Goal: Ask a question

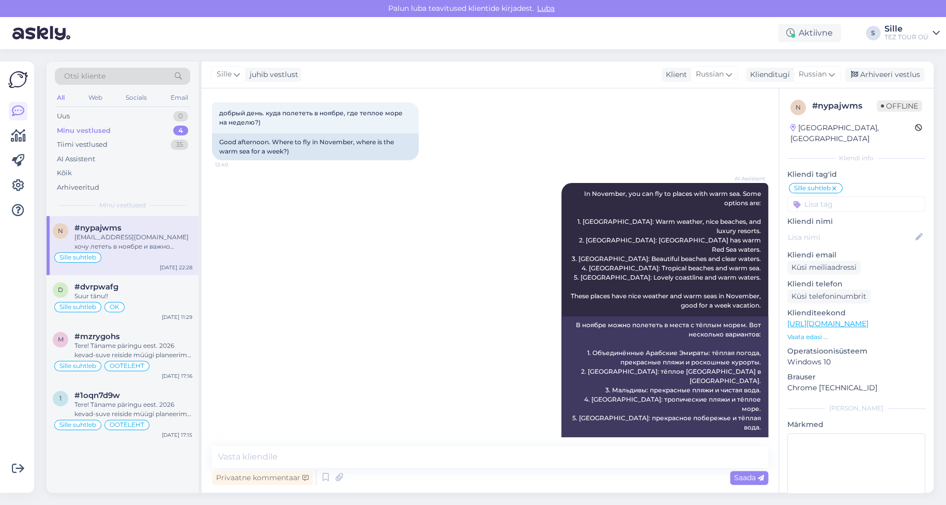
scroll to position [50, 0]
click at [81, 258] on span "Sille suhtleb" at bounding box center [77, 257] width 37 height 6
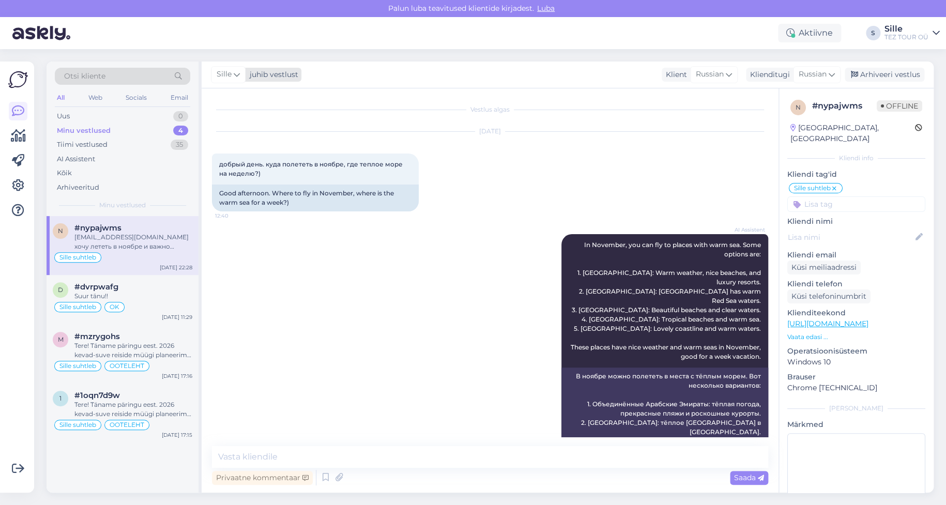
click at [272, 72] on div "juhib vestlust" at bounding box center [272, 74] width 53 height 11
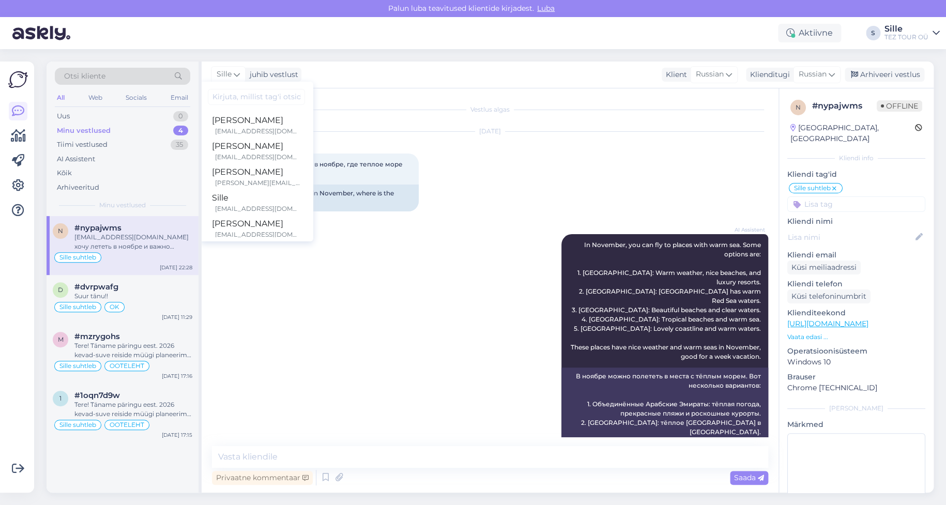
click at [494, 263] on div "AI Assistent In November, you can fly to places with warm sea. Some options are…" at bounding box center [490, 375] width 556 height 304
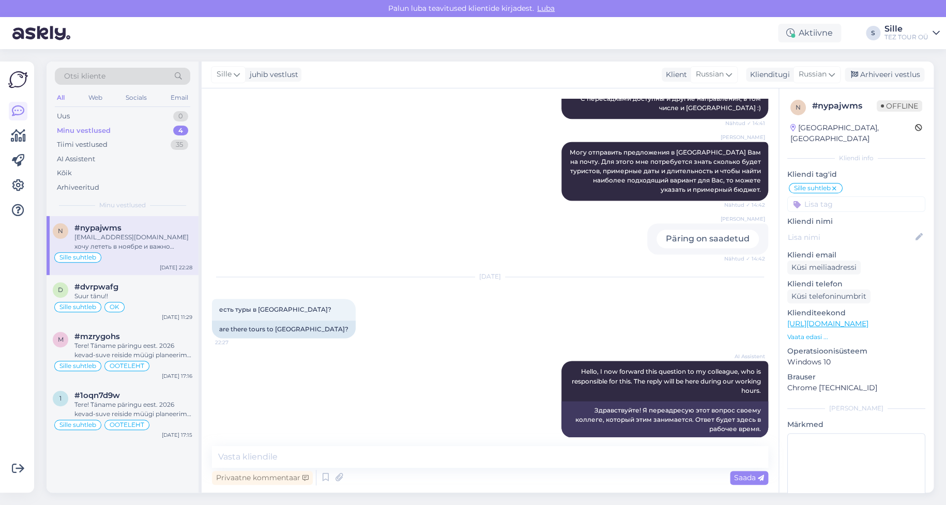
scroll to position [774, 0]
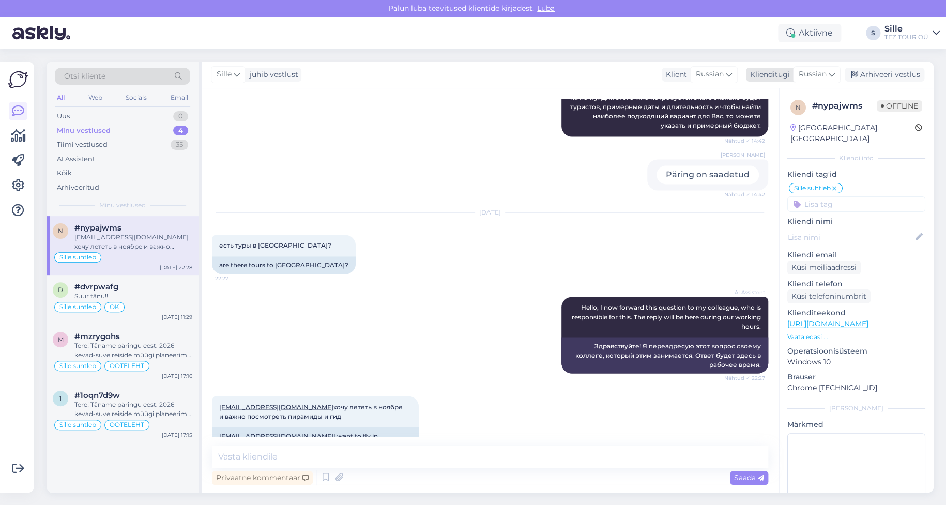
click at [818, 78] on span "Russian" at bounding box center [813, 74] width 28 height 11
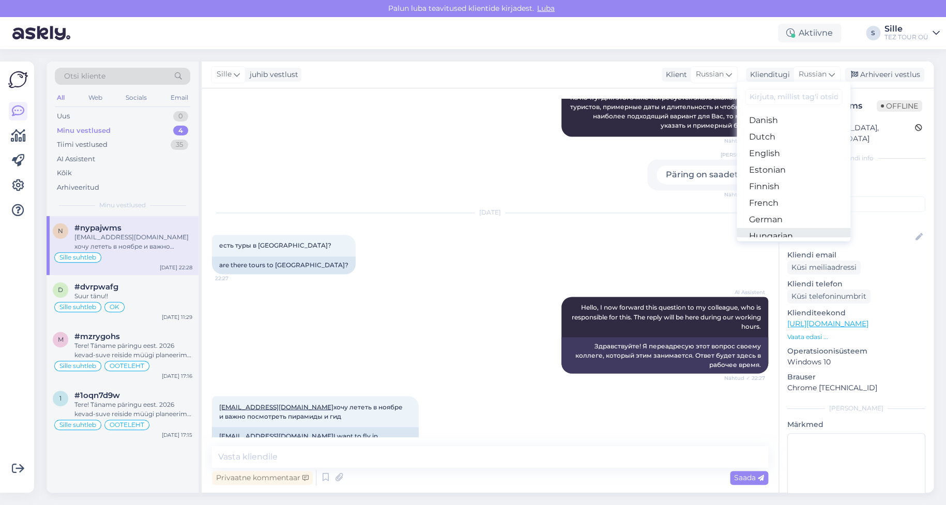
scroll to position [103, 0]
click at [774, 144] on link "Estonian" at bounding box center [794, 149] width 114 height 17
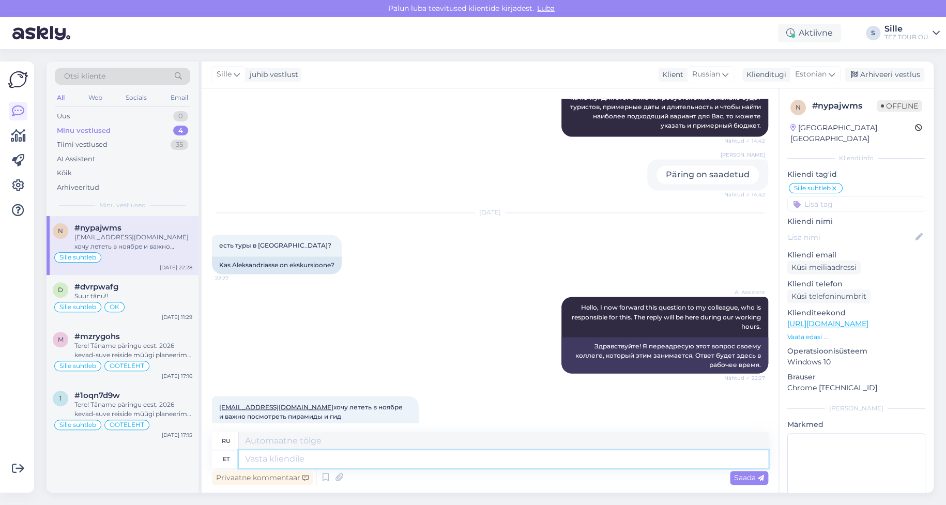
drag, startPoint x: 254, startPoint y: 460, endPoint x: 260, endPoint y: 460, distance: 5.2
click at [255, 460] on textarea at bounding box center [504, 459] width 530 height 18
type textarea "Tere!"
type textarea "Привет"
type textarea "Tere!"
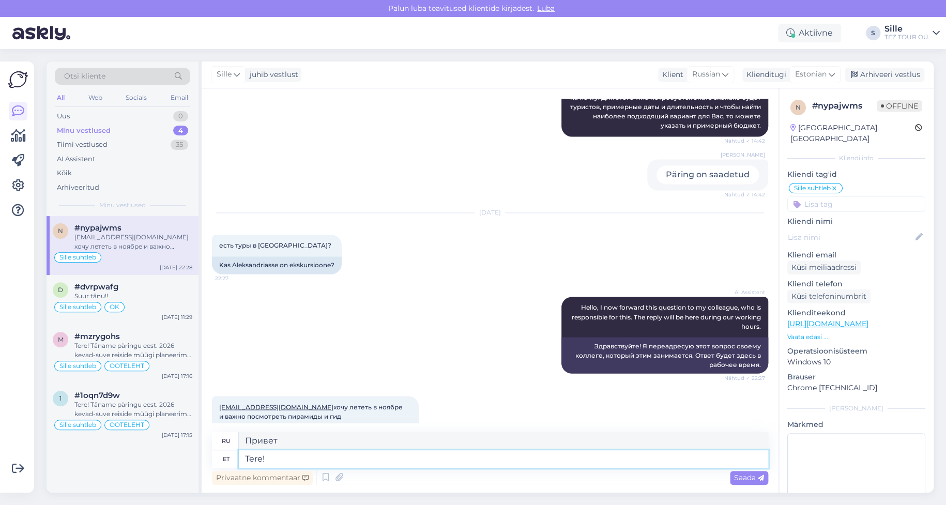
type textarea "Привет!"
type textarea "Tere! TEZ"
type textarea "Привет! ТЕЗ"
type textarea "Tere! TEZ TOUR"
type textarea "Привет! ТЕЗ ТУР"
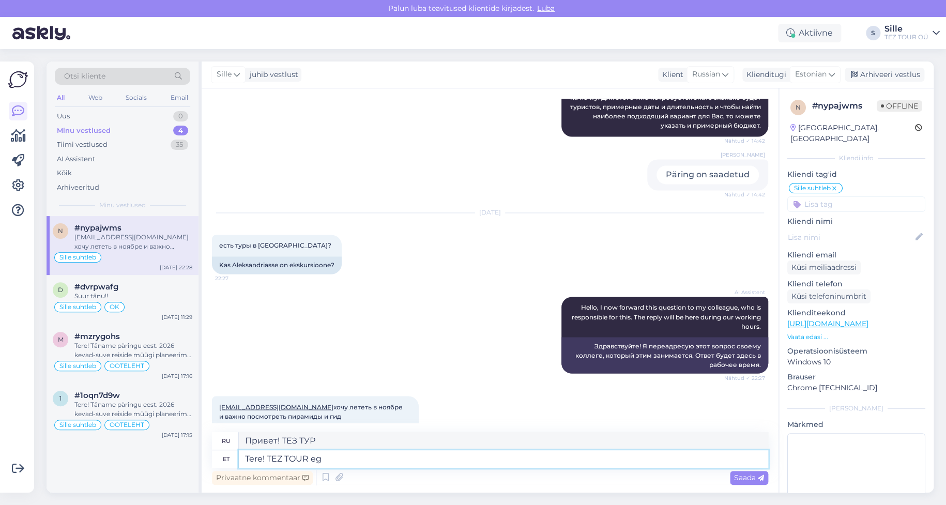
type textarea "Tere! TEZ TOUR egi"
type textarea "Привет! TEZ TOUR egi"
type textarea "Tere! TEZ TOUR"
type textarea "Привет! ТЕЗ ТУР"
type textarea "Tere! TEZ TOUR E"
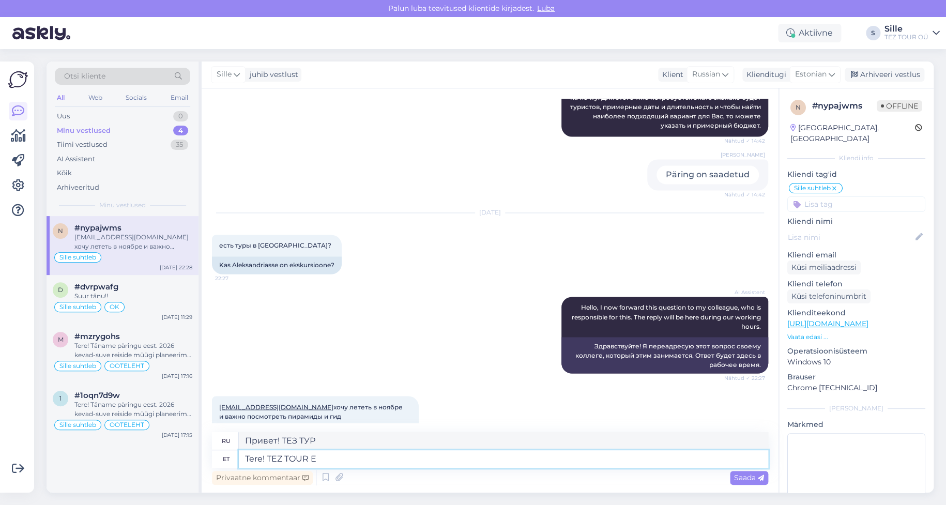
type textarea "Привет! TEZ TOUR E"
type textarea "Tere! TEZ TOUR Egiptuse"
type textarea "Привет! TEZ TOUR [GEOGRAPHIC_DATA]"
type textarea "Tere! TEZ TOUR Egiptuse reisisihtkoha"
type textarea "Привет! TEZ TOUR [GEOGRAPHIC_DATA] – туристическое направление"
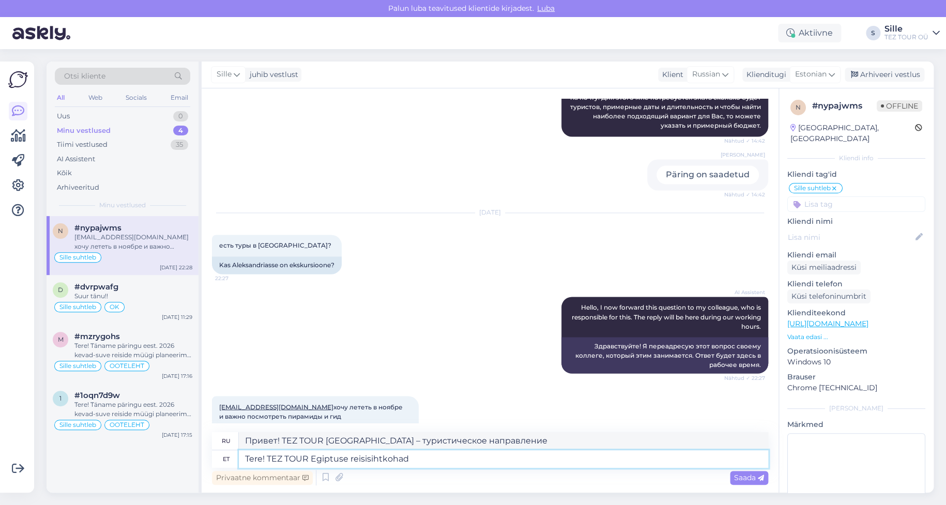
type textarea "Tere! TEZ TOUR Egiptuse reisisihtkohad o"
type textarea "Привет! TEZ TOUR: туристические направления в [GEOGRAPHIC_DATA]"
type textarea "Tere! TEZ TOUR Egiptuse reisisihtkohad on"
type textarea "Здравствуйте! TEZ TOUR предлагает туристические направления в [GEOGRAPHIC_DATA]."
type textarea "Tere! TEZ TOUR Egiptuse reisisihtkohad on [GEOGRAPHIC_DATA]"
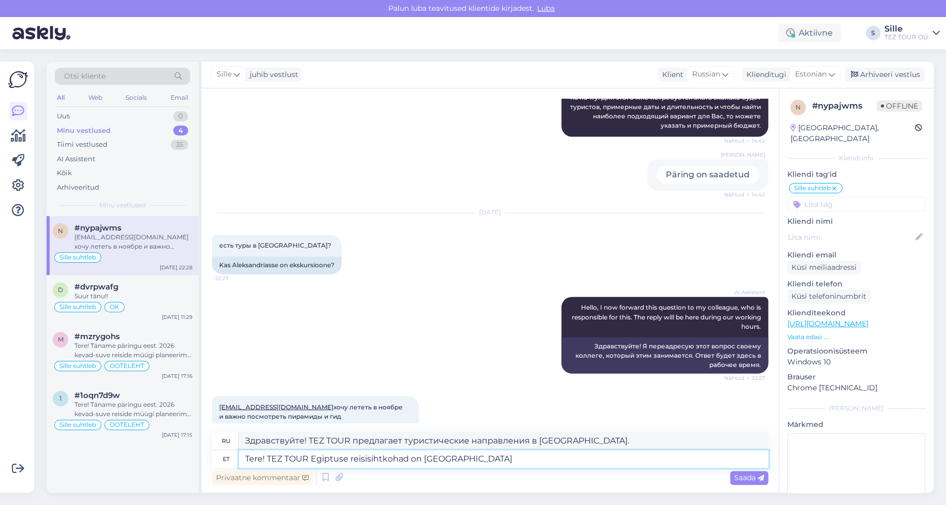
type textarea "Здравствуйте! TEZ TOUR предлагает туристические направления в [GEOGRAPHIC_DATA]…"
type textarea "Tere! TEZ TOUR Egiptuse reisisihtkohad on [GEOGRAPHIC_DATA] ja S"
type textarea "Здравствуйте! TEZ TOUR предлагает туристические направления в [GEOGRAPHIC_DATA]…"
type textarea "Tere! TEZ TOUR Egiptuse reisisihtkohad on [GEOGRAPHIC_DATA] ja Sharm"
type textarea "Здравствуйте! TEZ TOUR предлагает туристические направления в [GEOGRAPHIC_DATA]…"
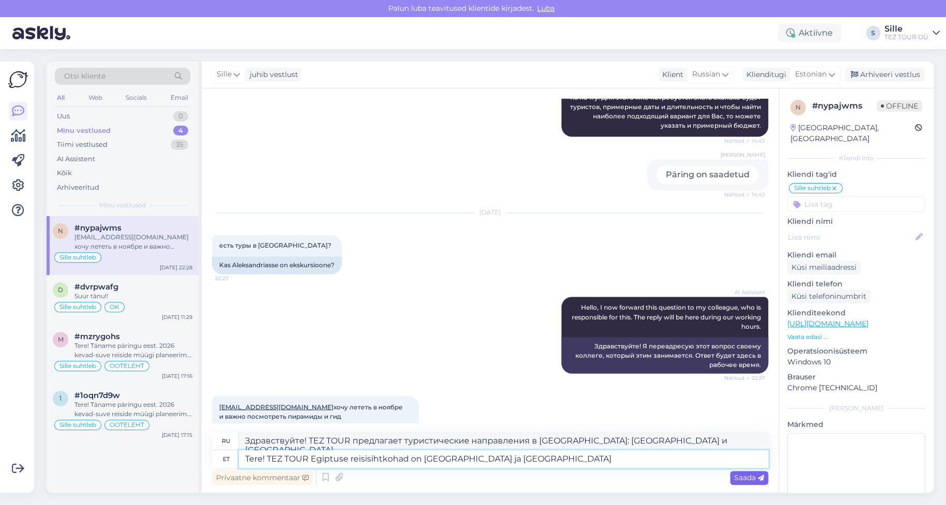
type textarea "Tere! TEZ TOUR Egiptuse reisisihtkohad on [GEOGRAPHIC_DATA] ja [GEOGRAPHIC_DATA]"
click at [747, 477] on span "Saada" at bounding box center [749, 477] width 30 height 9
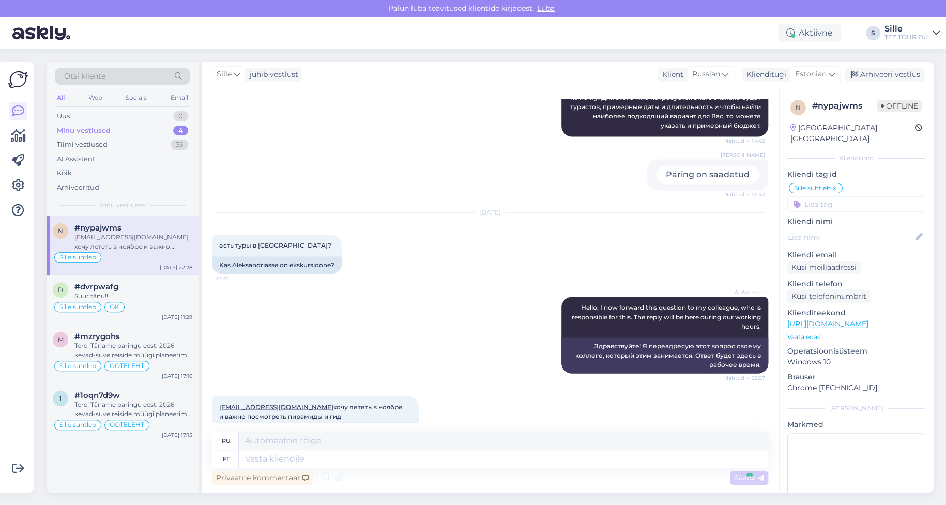
scroll to position [890, 0]
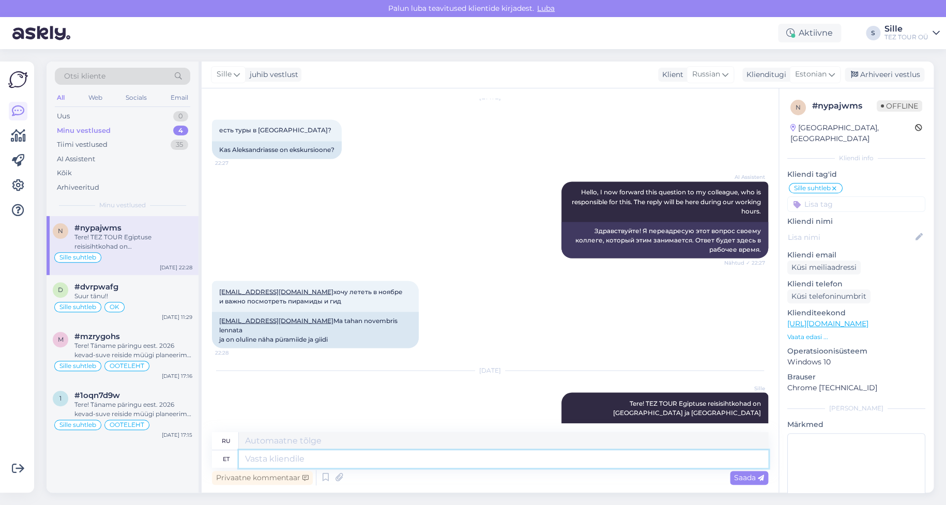
click at [279, 458] on textarea at bounding box center [504, 459] width 530 height 18
type textarea "Novembris"
type textarea "В ноябре"
type textarea "Novembris on m"
type textarea "В ноябре есть"
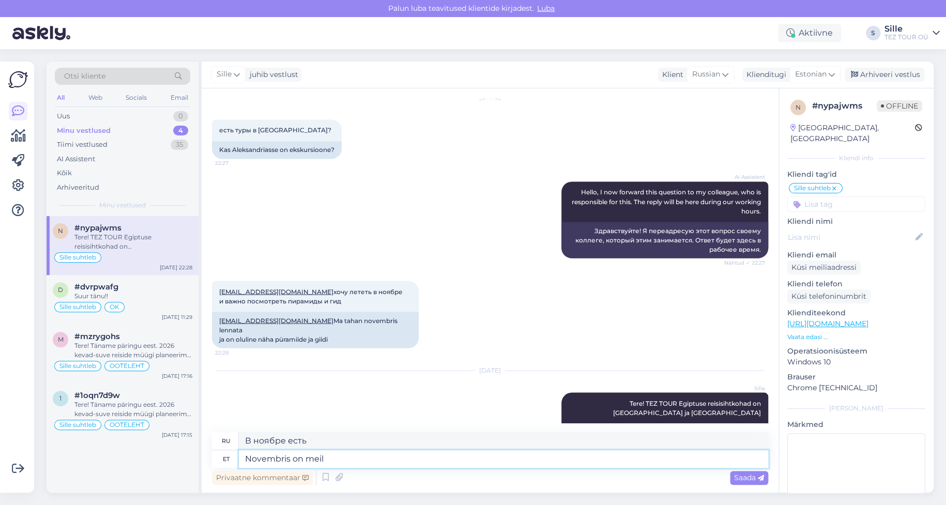
type textarea "Novembris on meil"
type textarea "В ноябре у нас есть"
type textarea "Novembris on meil veel"
type textarea "В ноябре у нас еще есть"
type textarea "Novembris on meil veel otselennuga r"
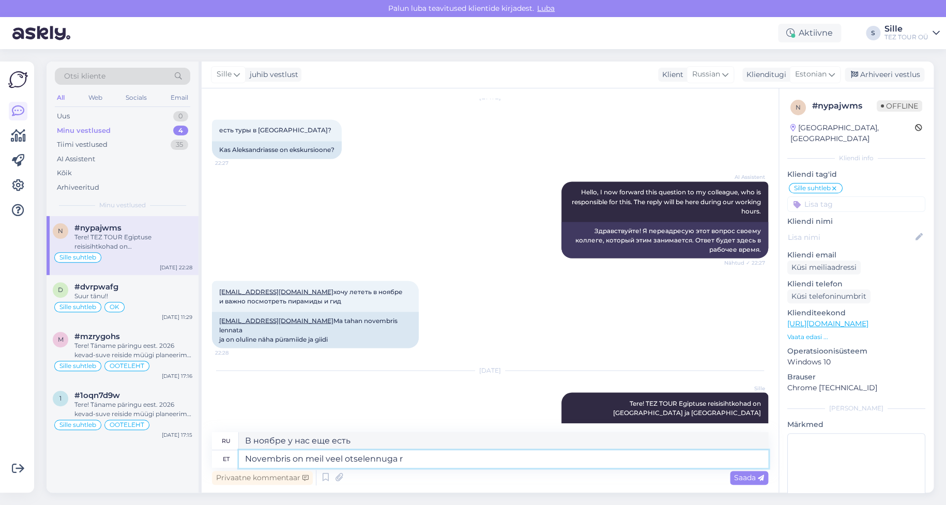
type textarea "У нас еще есть прямые рейсы в ноябре."
type textarea "Novembris on meil veel otselennuga reisid [GEOGRAPHIC_DATA]"
type textarea "У нас еще есть прямые рейсы на [GEOGRAPHIC_DATA] в ноябре."
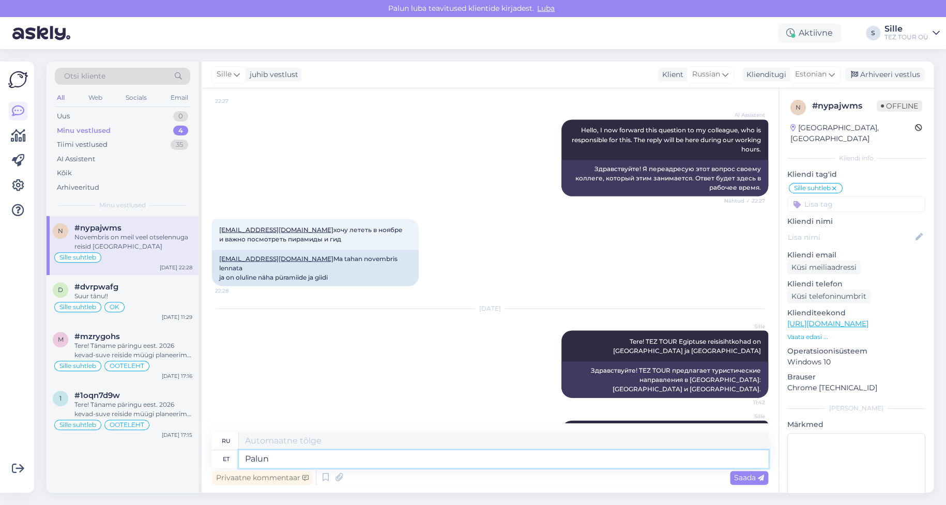
type textarea "Palun a"
type textarea "Пожалуйста"
type textarea "[PERSON_NAME] andke"
type textarea "Пожалуйста, дайте"
type textarea "[PERSON_NAME] andke teada, k"
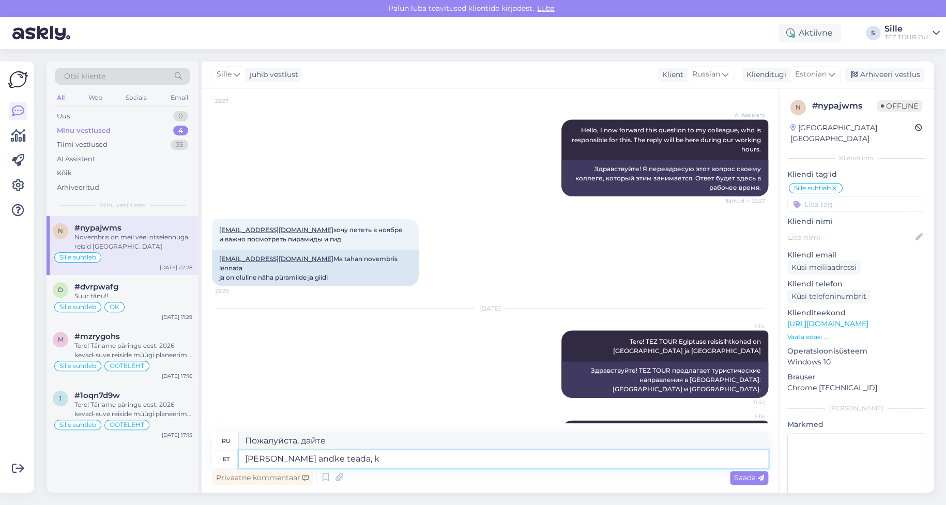
type textarea "Пожалуйста, дайте мне знать,"
type textarea "[PERSON_NAME] andke teada, kas"
type textarea "Пожалуйста, дайте мне знать, если"
type textarea "[PERSON_NAME] andke teada, kas s"
type textarea "Пожалуйста, дайте мне знать, если вы"
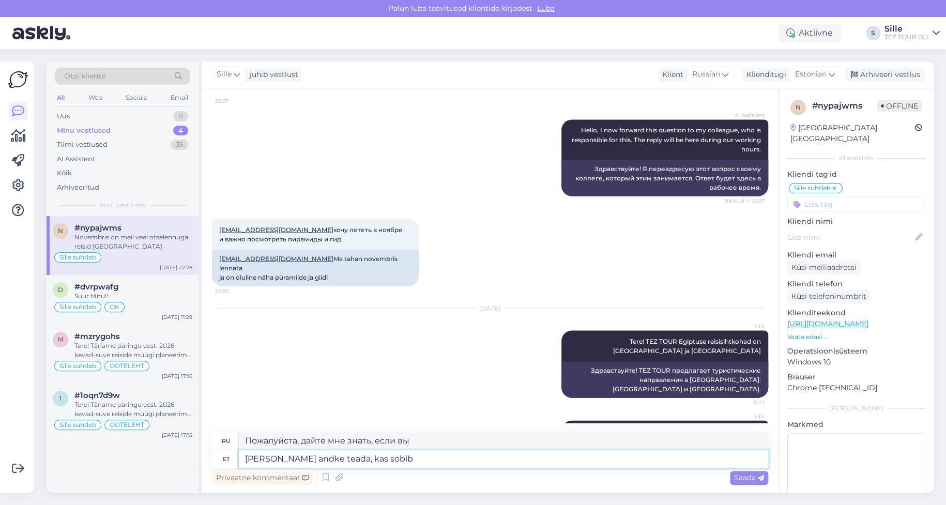
type textarea "[PERSON_NAME] andke teada, kas sobib"
type textarea "Пожалуйста, дайте мне знать, если это подходит."
type textarea "[PERSON_NAME] andke teada, kas sobib,"
type textarea "Пожалуйста, дайте мне знать, если это подходит,"
type textarea "[PERSON_NAME] andke teada, kas sobib, et"
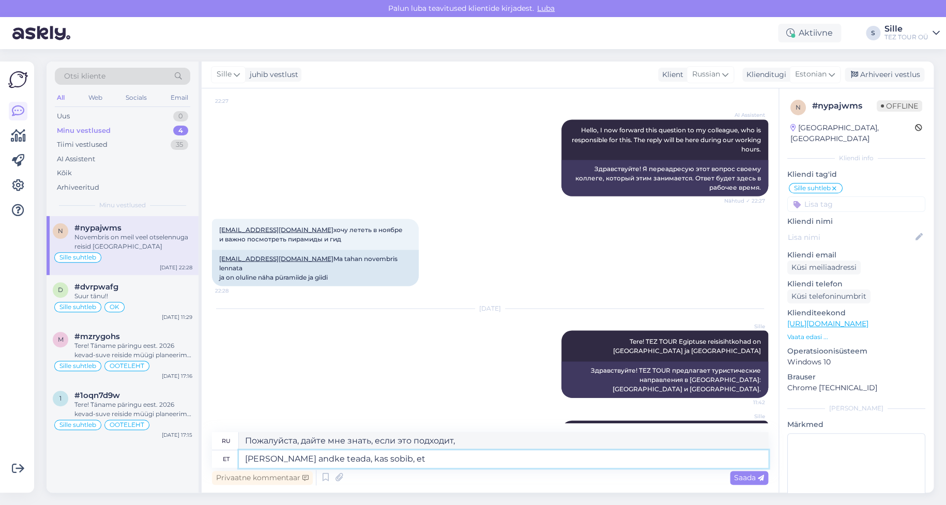
type textarea "Пожалуйста, дайте мне знать, если это нормально"
type textarea "[PERSON_NAME] andke teada, kas sobib, et [PERSON_NAME]"
type textarea "Пожалуйста, дайте мне знать, если я могу отправить"
type textarea "[PERSON_NAME] andke teada, kas sobib, et saadan pakkumised"
type textarea "Пожалуйста, дайте мне знать, если вы согласны отправлять вам предложения."
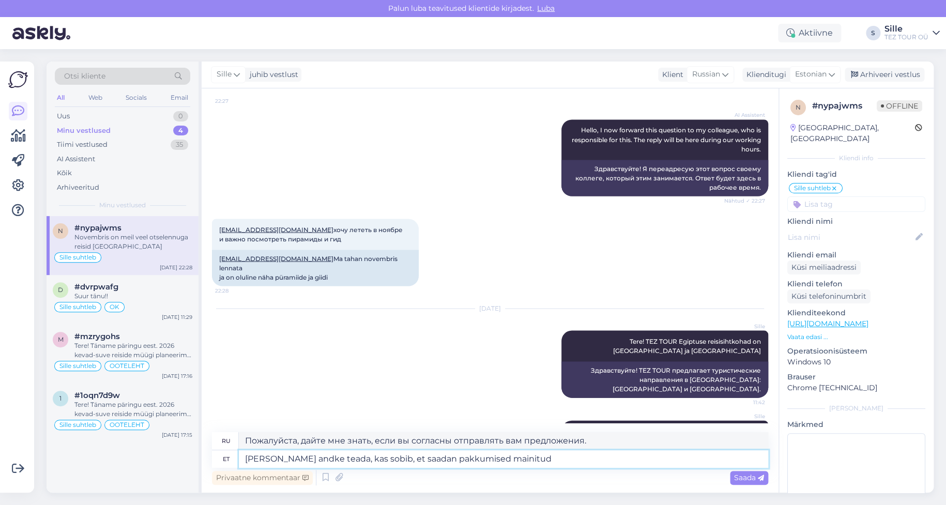
type textarea "[PERSON_NAME] andke teada, kas sobib, et saadan pakkumised mainitud"
type textarea "Пожалуйста, дайте мне знать, если я могу отправить вам указанные предложения."
type textarea "[PERSON_NAME] andke teada, kas sobib, et saadan pakkumised mainitud sihtkohtade…"
type textarea "Пожалуйста, дайте мне знать, могу ли я направлять предложения по указанным напр…"
type textarea "[PERSON_NAME] andke teada, kas sobib, et saadan pakkumised mainitud sihtkohtade…"
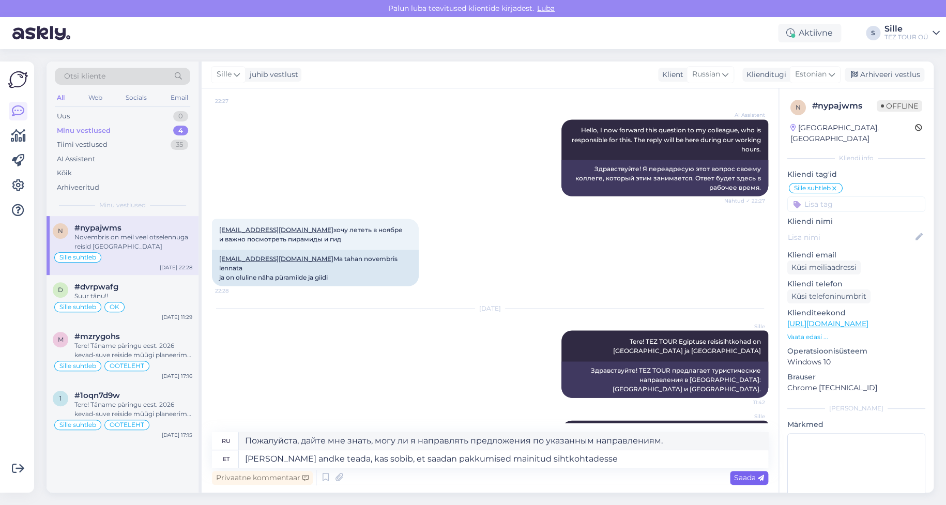
click at [754, 477] on span "Saada" at bounding box center [749, 477] width 30 height 9
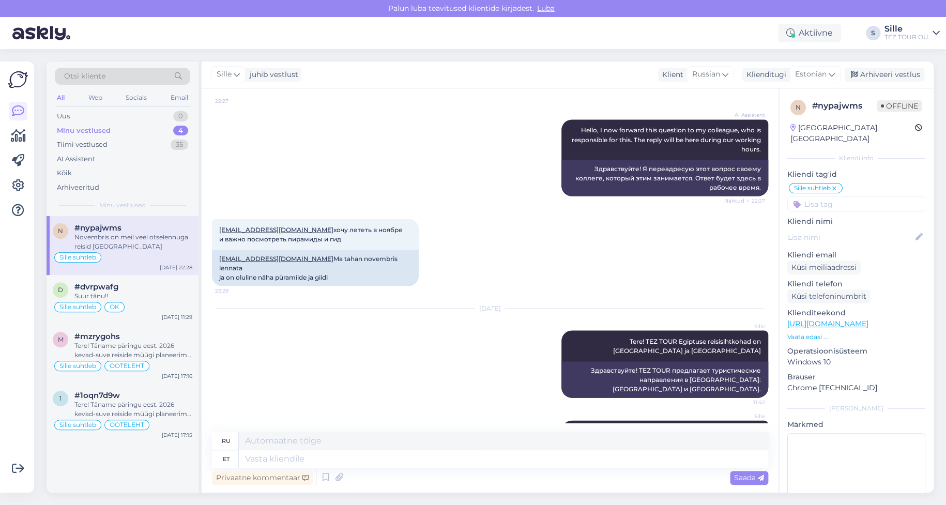
scroll to position [1033, 0]
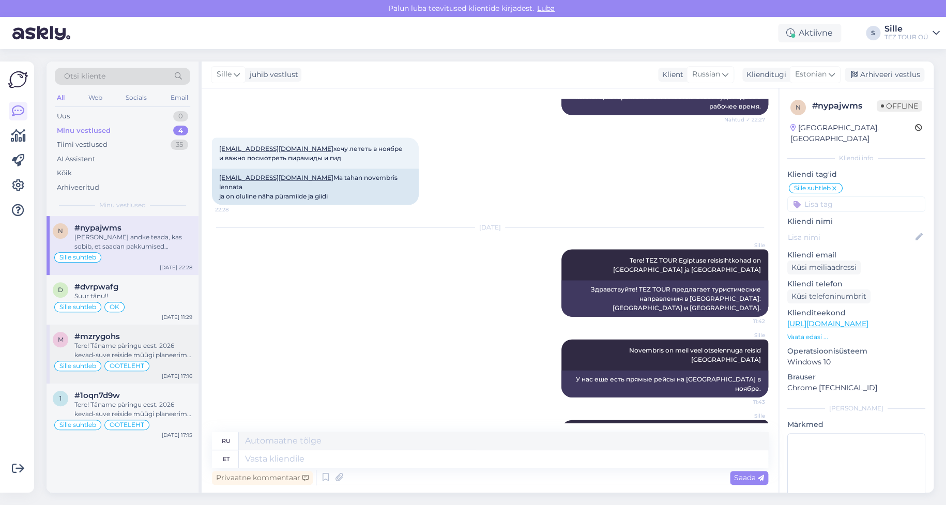
drag, startPoint x: 141, startPoint y: 353, endPoint x: 145, endPoint y: 357, distance: 5.9
click at [143, 357] on div "Tere! Täname päringu eest. 2026 kevad-suve reiside müügi planeerime avada oktoo…" at bounding box center [133, 350] width 118 height 19
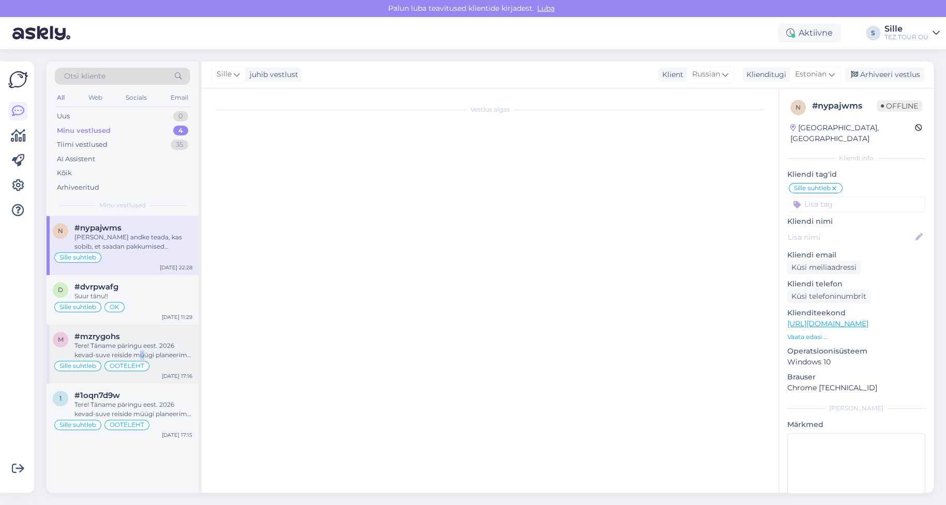
scroll to position [559, 0]
